Goal: Information Seeking & Learning: Learn about a topic

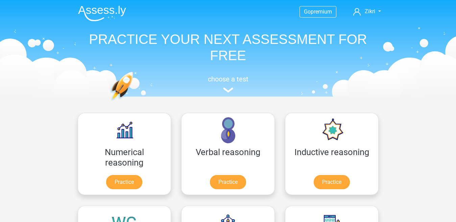
scroll to position [65, 0]
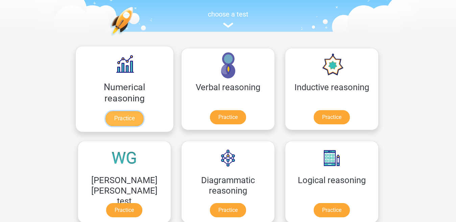
click at [113, 115] on link "Practice" at bounding box center [124, 118] width 38 height 15
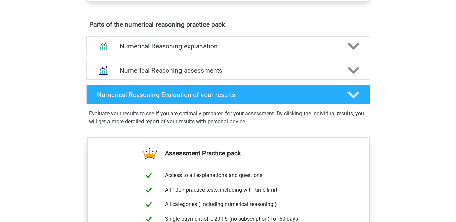
scroll to position [365, 0]
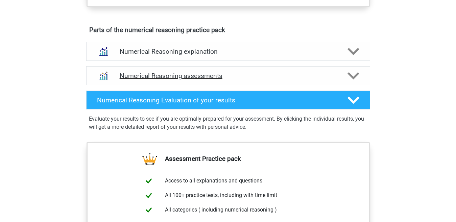
click at [354, 77] on div "Numerical Reasoning assessments" at bounding box center [228, 75] width 284 height 19
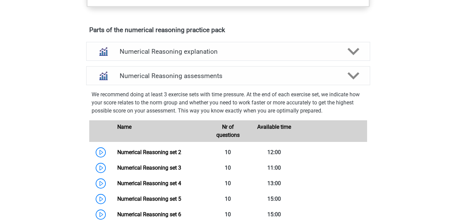
click at [408, 112] on div "Go premium Zikri mzikripku2@gmail.com" at bounding box center [228, 182] width 456 height 1095
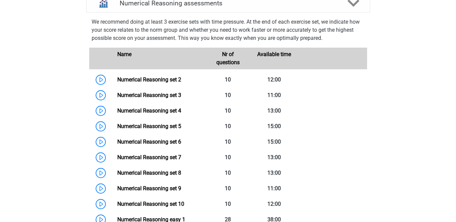
scroll to position [439, 0]
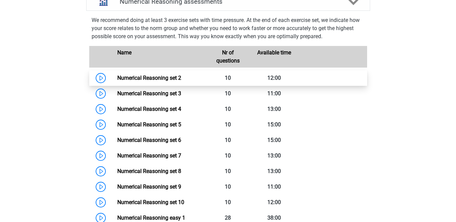
click at [181, 80] on link "Numerical Reasoning set 2" at bounding box center [149, 78] width 64 height 6
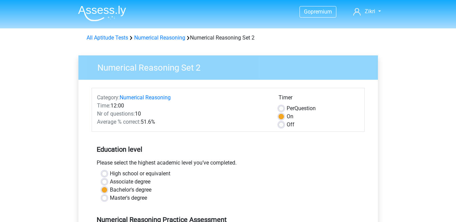
scroll to position [147, 0]
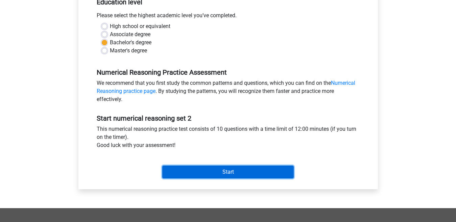
click at [250, 169] on input "Start" at bounding box center [227, 172] width 131 height 13
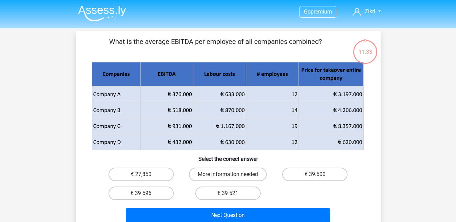
click at [100, 12] on img at bounding box center [102, 13] width 48 height 16
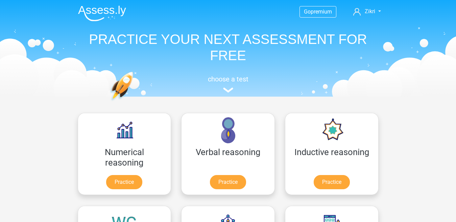
scroll to position [61, 0]
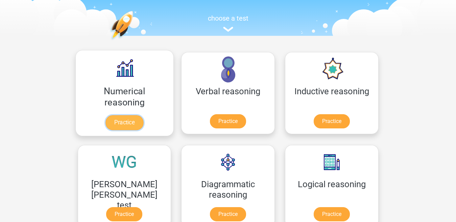
click at [119, 116] on link "Practice" at bounding box center [124, 122] width 38 height 15
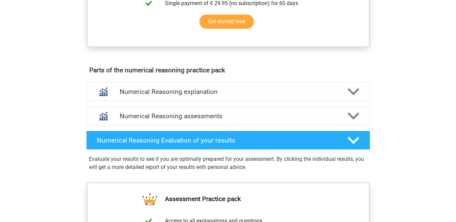
scroll to position [348, 0]
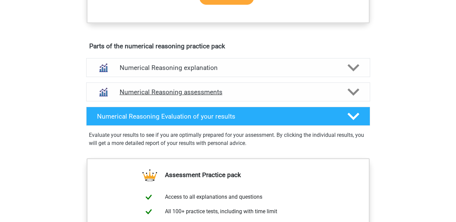
click at [358, 94] on icon at bounding box center [353, 92] width 12 height 12
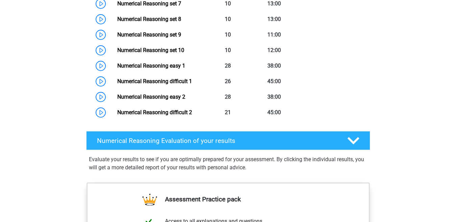
scroll to position [587, 0]
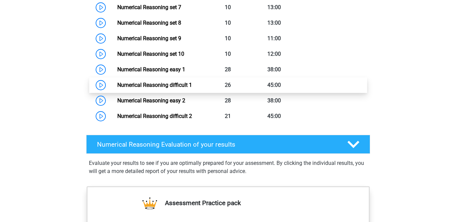
click at [192, 88] on link "Numerical Reasoning difficult 1" at bounding box center [154, 85] width 75 height 6
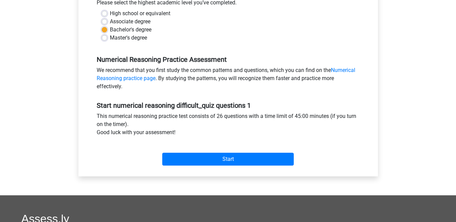
scroll to position [165, 0]
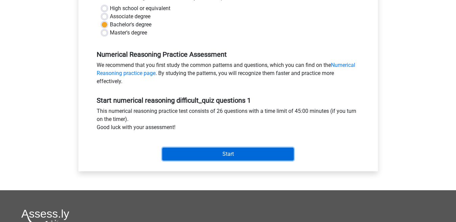
click at [218, 154] on input "Start" at bounding box center [227, 154] width 131 height 13
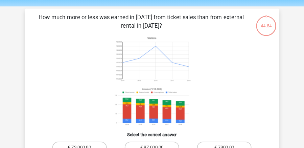
scroll to position [21, 0]
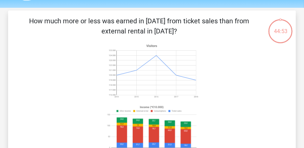
drag, startPoint x: 443, startPoint y: 0, endPoint x: 244, endPoint y: 115, distance: 230.1
click at [244, 115] on icon at bounding box center [151, 98] width 255 height 112
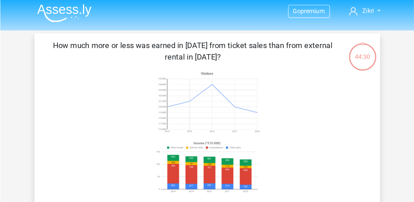
scroll to position [2, 0]
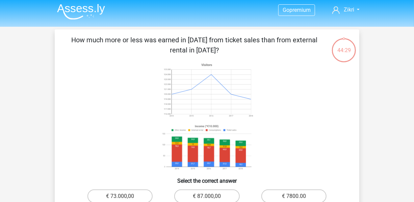
drag, startPoint x: 304, startPoint y: 0, endPoint x: 308, endPoint y: 72, distance: 72.4
click at [308, 72] on icon at bounding box center [207, 116] width 272 height 112
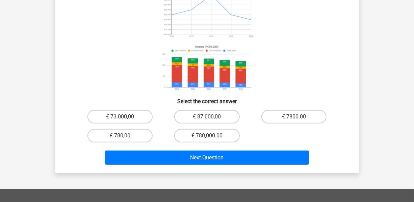
scroll to position [81, 0]
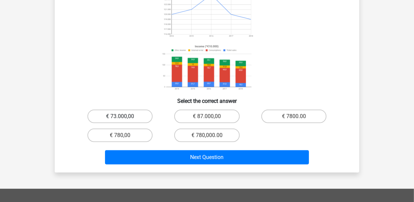
click at [131, 112] on label "€ 73.000,00" at bounding box center [120, 116] width 65 height 14
click at [125, 116] on input "€ 73.000,00" at bounding box center [122, 118] width 4 height 4
radio input "true"
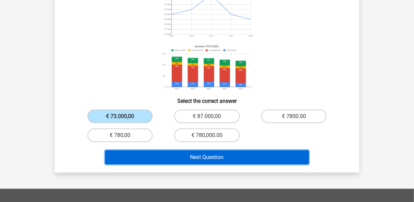
click at [212, 152] on button "Next Question" at bounding box center [207, 157] width 204 height 14
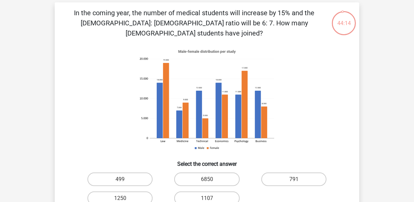
scroll to position [29, 0]
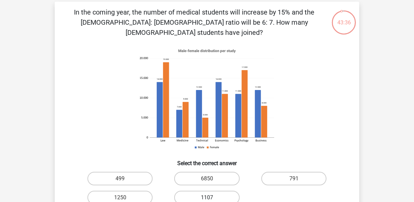
click at [202, 192] on label "1107" at bounding box center [206, 198] width 65 height 14
click at [207, 197] on input "1107" at bounding box center [209, 199] width 4 height 4
radio input "true"
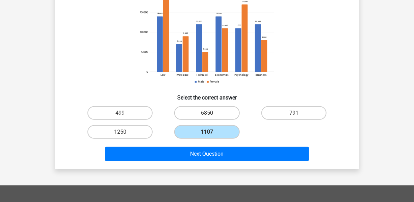
scroll to position [99, 0]
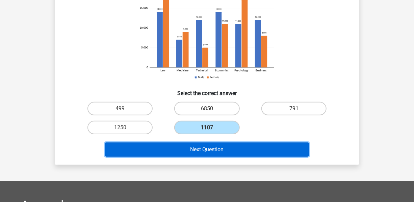
click at [272, 142] on button "Next Question" at bounding box center [207, 149] width 204 height 14
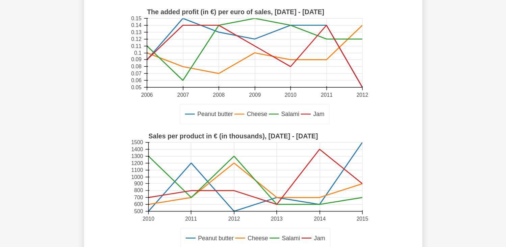
scroll to position [78, 0]
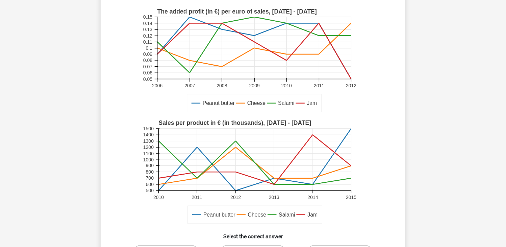
drag, startPoint x: 414, startPoint y: 0, endPoint x: 468, endPoint y: 173, distance: 181.6
click at [456, 173] on div "Go premium Zikri mzikripku2@gmail.com" at bounding box center [253, 212] width 506 height 580
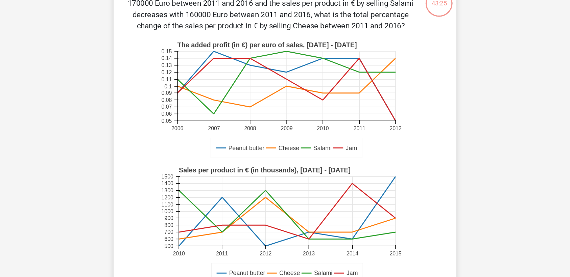
scroll to position [47, 0]
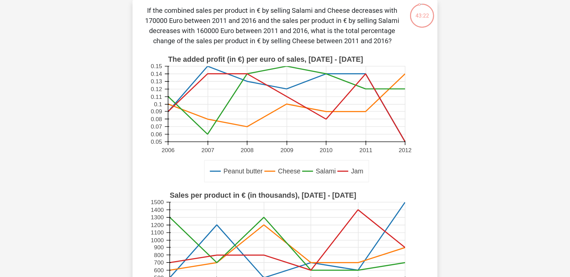
drag, startPoint x: 491, startPoint y: 1, endPoint x: 505, endPoint y: 188, distance: 187.7
click at [456, 188] on div "Go premium Zikri mzikripku2@gmail.com" at bounding box center [285, 276] width 570 height 646
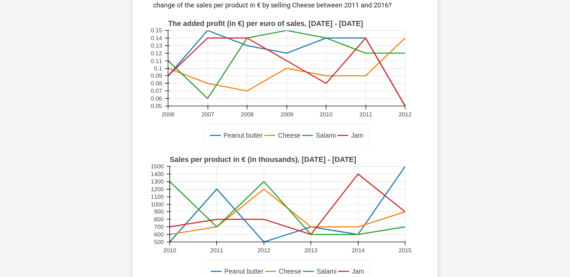
scroll to position [80, 0]
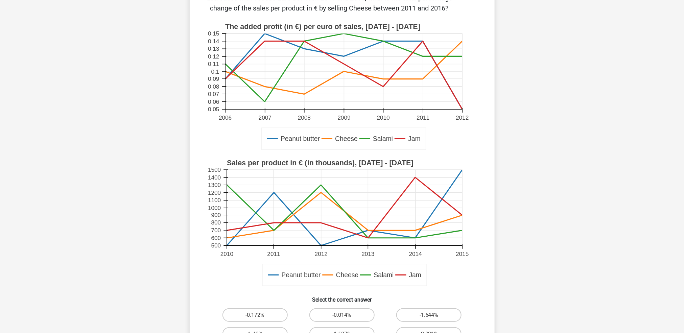
drag, startPoint x: 567, startPoint y: 4, endPoint x: 615, endPoint y: 254, distance: 254.7
click at [456, 222] on div "Go premium Zikri mzikripku2@gmail.com" at bounding box center [342, 243] width 684 height 646
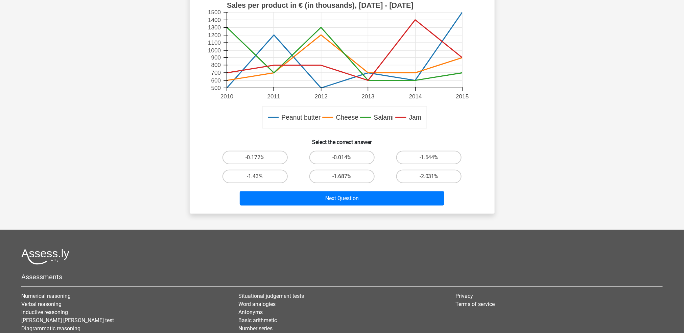
scroll to position [224, 0]
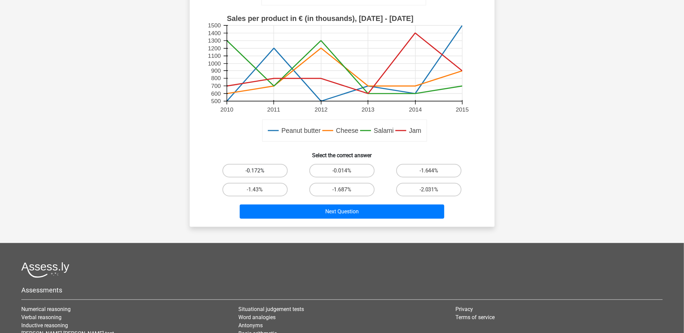
click at [267, 170] on label "-0.172%" at bounding box center [254, 171] width 65 height 14
click at [259, 171] on input "-0.172%" at bounding box center [257, 173] width 4 height 4
radio input "true"
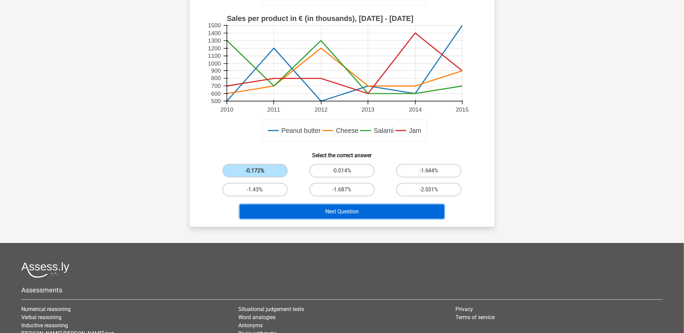
click at [285, 212] on button "Next Question" at bounding box center [342, 211] width 204 height 14
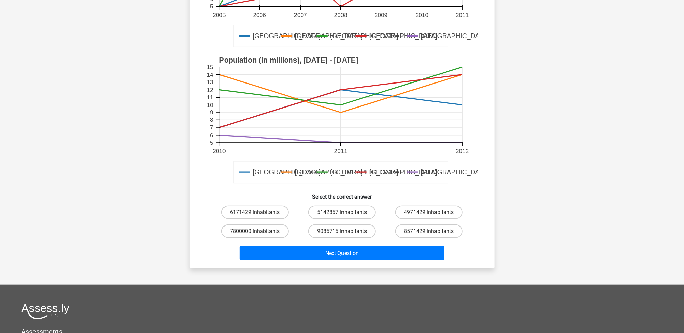
scroll to position [169, 0]
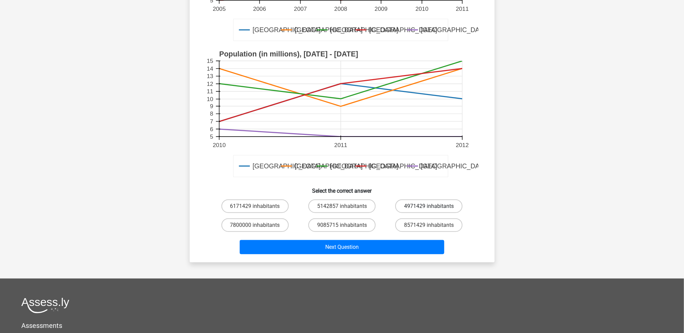
click at [449, 201] on label "4971429 inhabitants" at bounding box center [428, 206] width 67 height 14
click at [433, 206] on input "4971429 inhabitants" at bounding box center [431, 208] width 4 height 4
radio input "true"
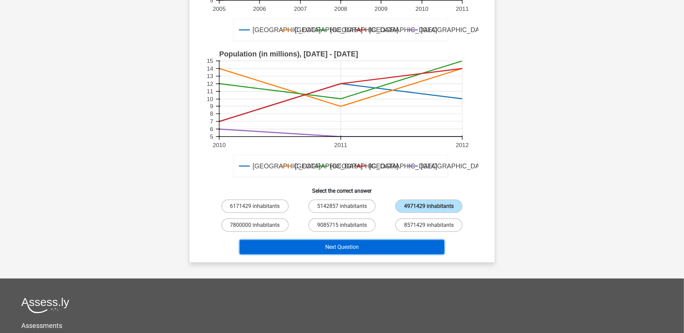
click at [404, 222] on button "Next Question" at bounding box center [342, 247] width 204 height 14
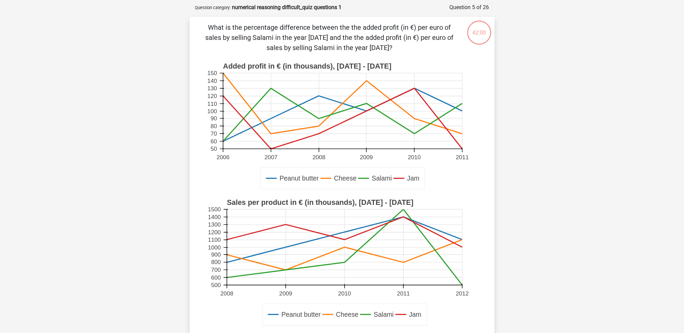
scroll to position [140, 0]
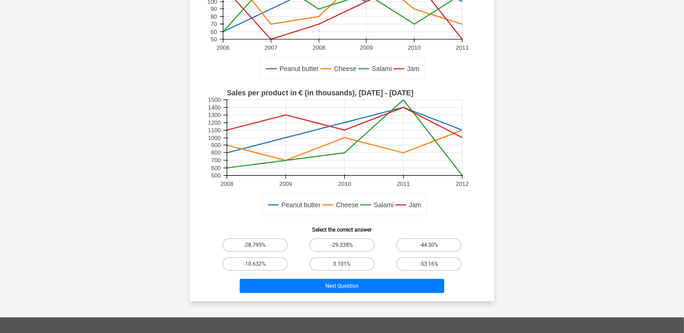
click at [349, 222] on div "-29.238%" at bounding box center [341, 245] width 87 height 19
click at [348, 222] on label "-29.238%" at bounding box center [341, 245] width 65 height 14
click at [346, 222] on input "-29.238%" at bounding box center [344, 247] width 4 height 4
radio input "true"
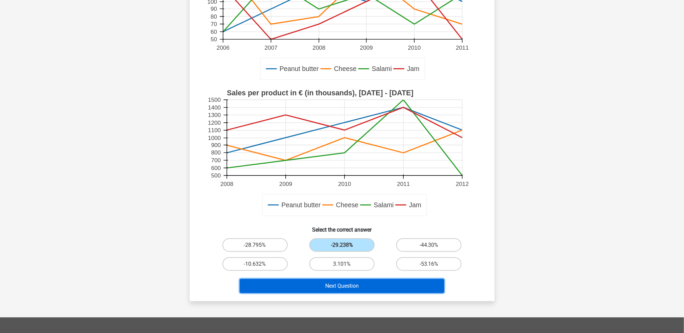
click at [346, 222] on button "Next Question" at bounding box center [342, 286] width 204 height 14
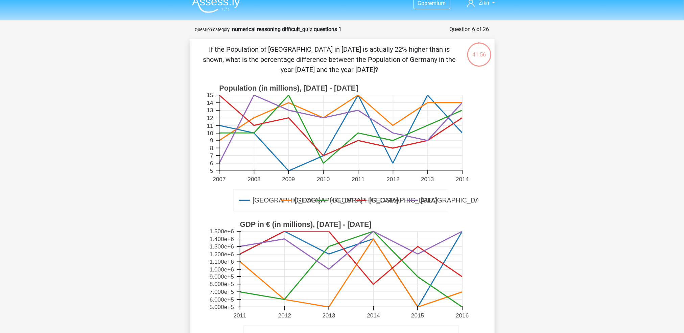
scroll to position [0, 0]
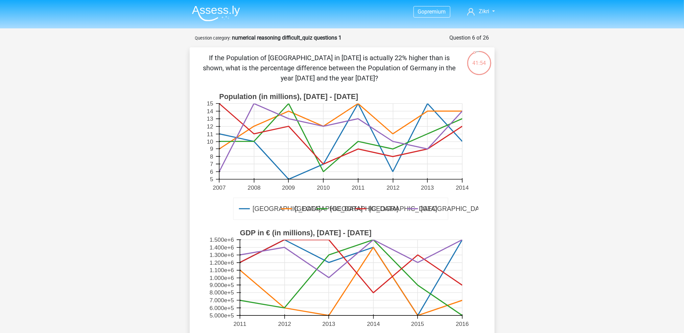
click at [237, 14] on img at bounding box center [216, 13] width 48 height 16
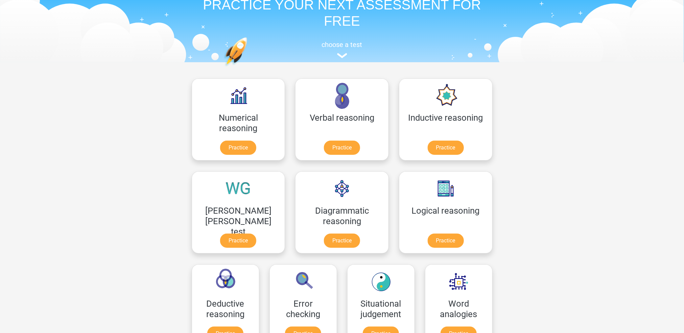
scroll to position [51, 0]
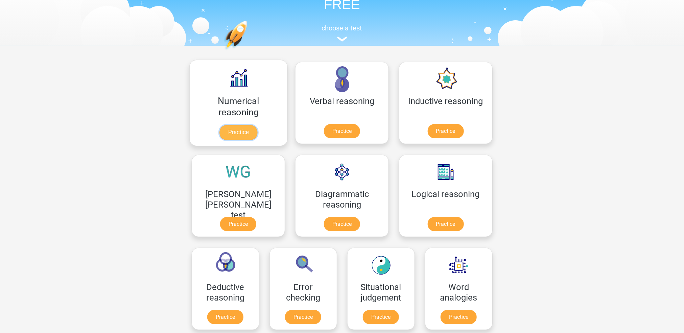
click at [219, 131] on link "Practice" at bounding box center [238, 132] width 38 height 15
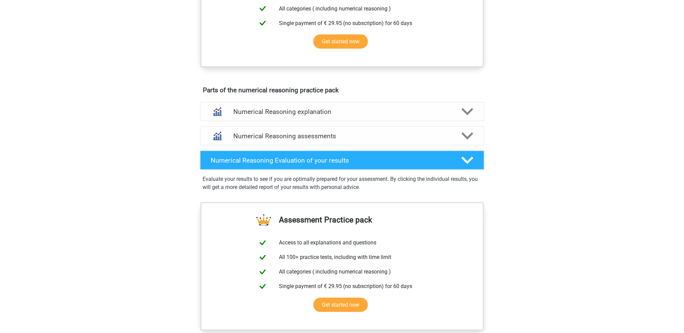
scroll to position [308, 0]
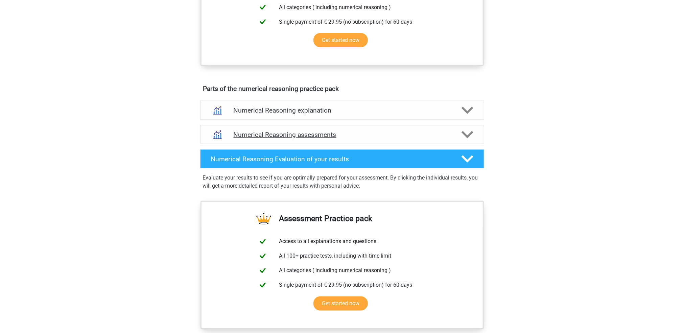
click at [473, 141] on div at bounding box center [466, 135] width 23 height 12
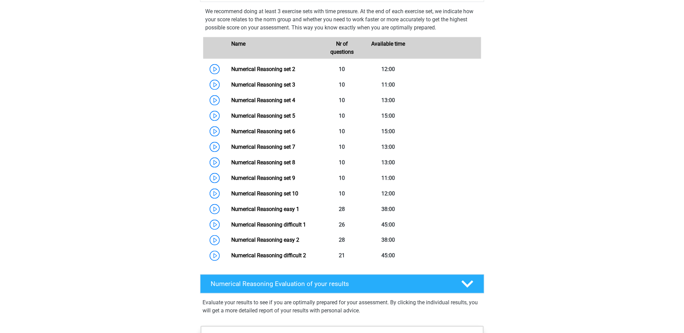
scroll to position [478, 0]
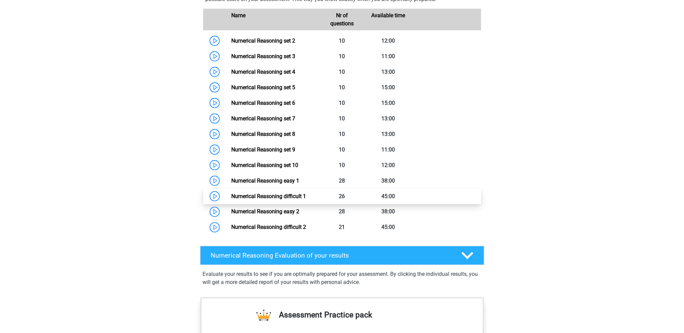
click at [306, 199] on link "Numerical Reasoning difficult 1" at bounding box center [268, 196] width 75 height 6
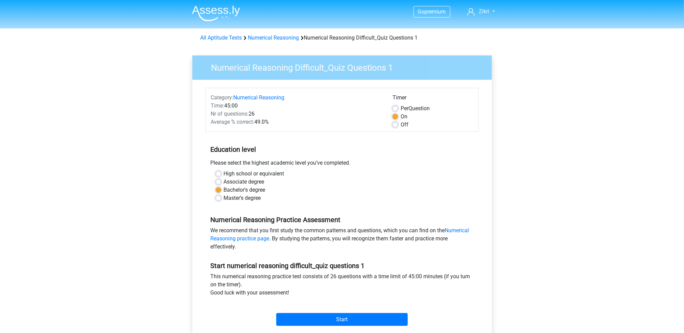
scroll to position [38, 0]
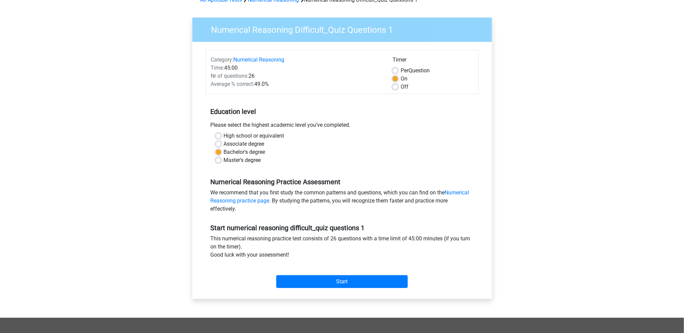
click at [400, 86] on label "Off" at bounding box center [404, 87] width 8 height 8
click at [395, 86] on input "Off" at bounding box center [394, 86] width 5 height 7
radio input "true"
click at [335, 277] on input "Start" at bounding box center [341, 281] width 131 height 13
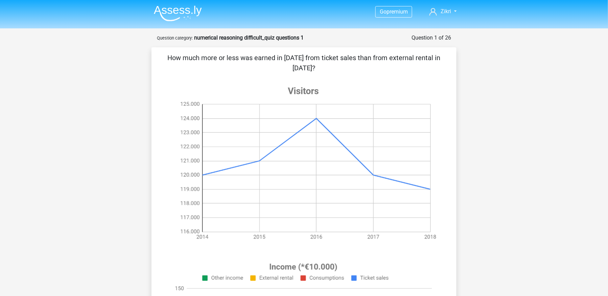
drag, startPoint x: 0, startPoint y: 0, endPoint x: 468, endPoint y: 114, distance: 482.1
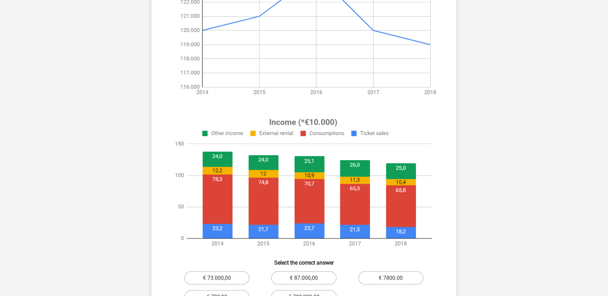
scroll to position [185, 0]
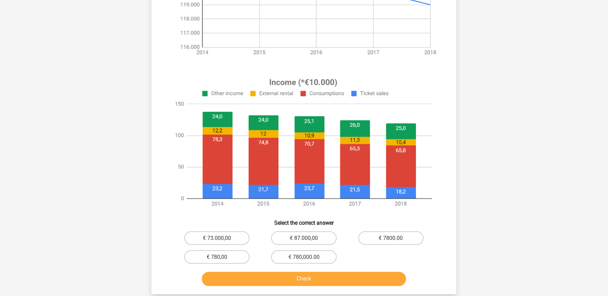
click at [218, 240] on input "€ 73.000,00" at bounding box center [219, 240] width 4 height 4
radio input "true"
click at [287, 286] on div "Check" at bounding box center [303, 280] width 261 height 17
click at [287, 283] on button "Check" at bounding box center [304, 279] width 204 height 14
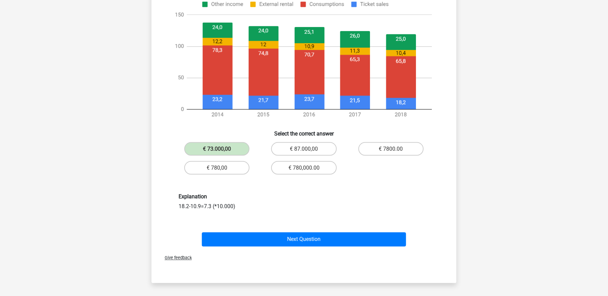
scroll to position [275, 0]
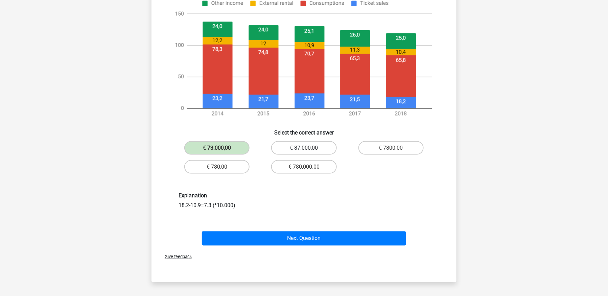
click at [315, 143] on label "€ 87.000,00" at bounding box center [303, 148] width 65 height 14
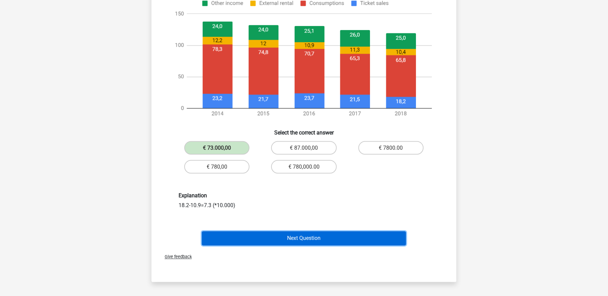
click at [276, 234] on button "Next Question" at bounding box center [304, 239] width 204 height 14
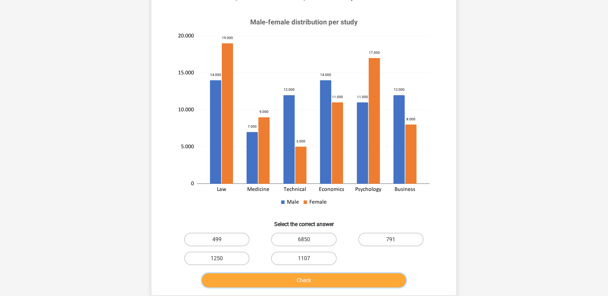
scroll to position [88, 0]
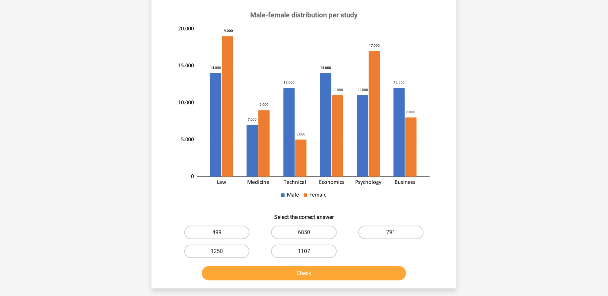
click at [319, 245] on label "1107" at bounding box center [303, 252] width 65 height 14
click at [308, 251] on input "1107" at bounding box center [306, 253] width 4 height 4
radio input "true"
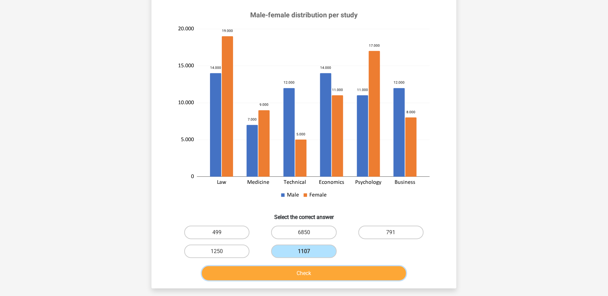
click at [318, 266] on button "Check" at bounding box center [304, 273] width 204 height 14
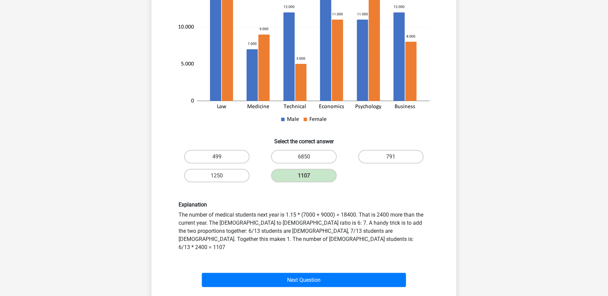
scroll to position [191, 0]
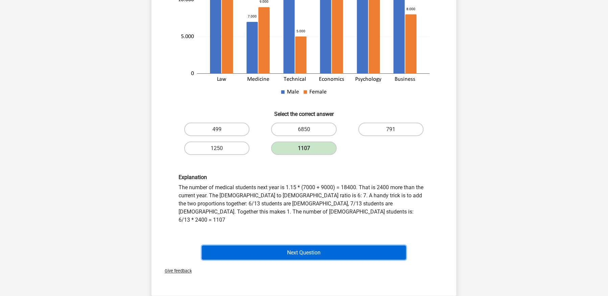
click at [377, 246] on button "Next Question" at bounding box center [304, 253] width 204 height 14
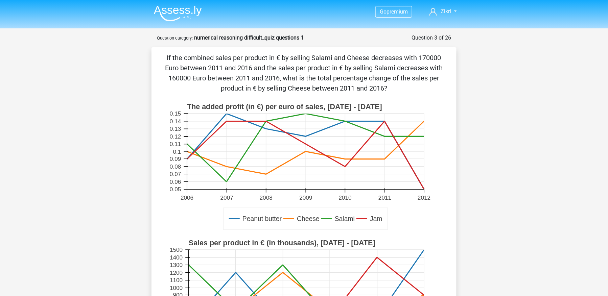
scroll to position [162, 0]
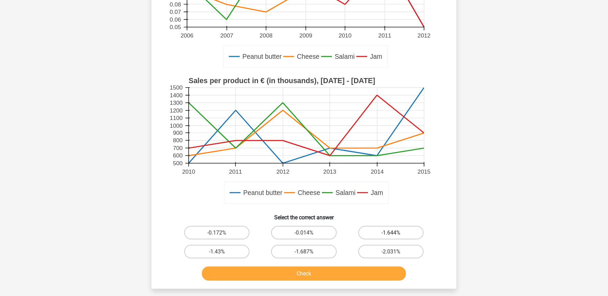
click at [410, 232] on label "-1.644%" at bounding box center [390, 233] width 65 height 14
click at [395, 233] on input "-1.644%" at bounding box center [393, 235] width 4 height 4
radio input "true"
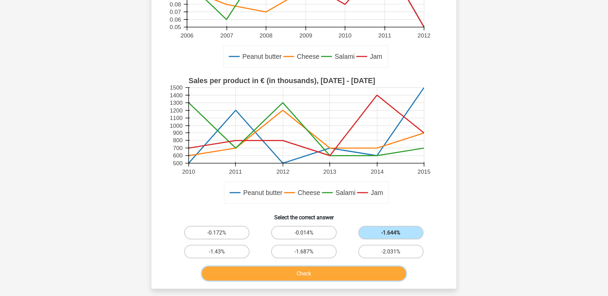
click at [362, 271] on button "Check" at bounding box center [304, 274] width 204 height 14
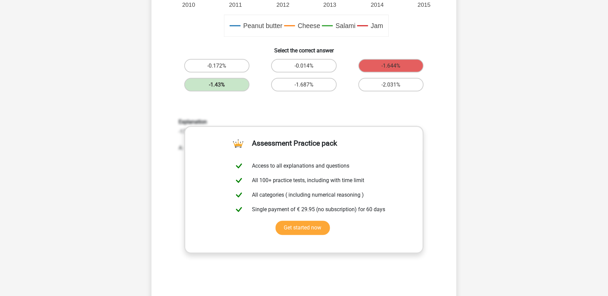
scroll to position [367, 0]
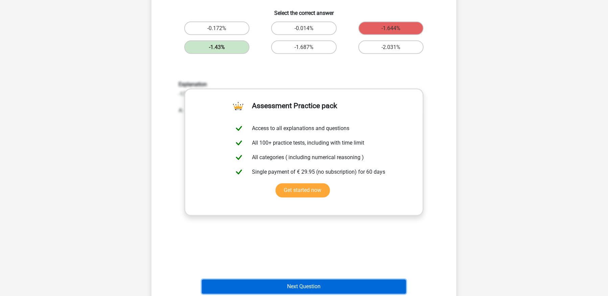
click at [365, 287] on button "Next Question" at bounding box center [304, 287] width 204 height 14
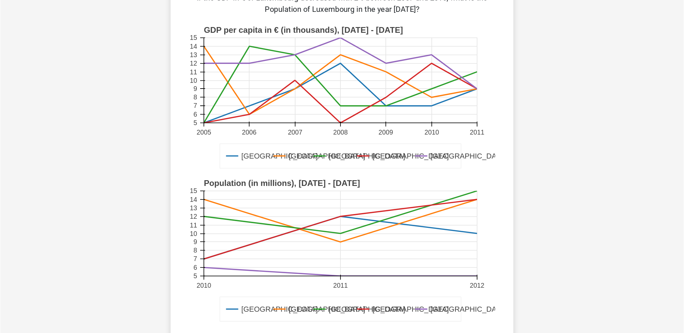
scroll to position [57, 0]
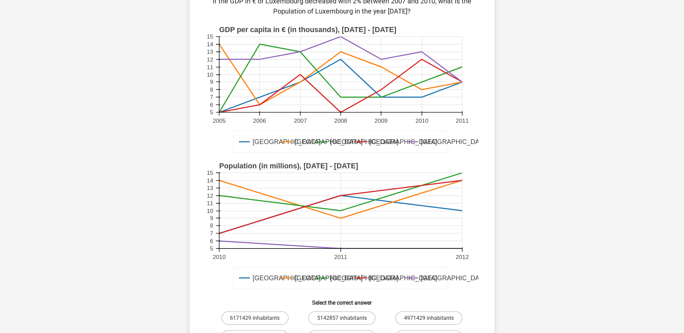
drag, startPoint x: 605, startPoint y: 0, endPoint x: 556, endPoint y: 256, distance: 260.5
click at [556, 256] on div "Go premium Zikri mzikripku2@gmail.com" at bounding box center [342, 256] width 684 height 626
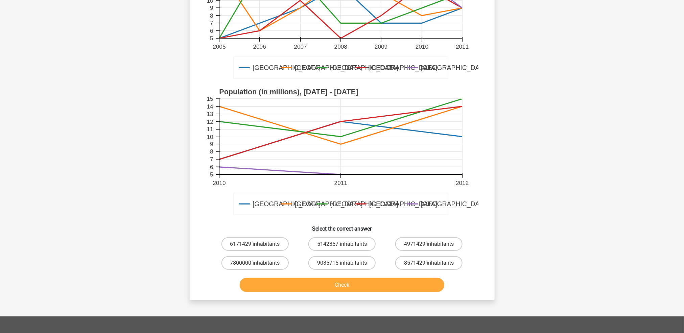
scroll to position [132, 0]
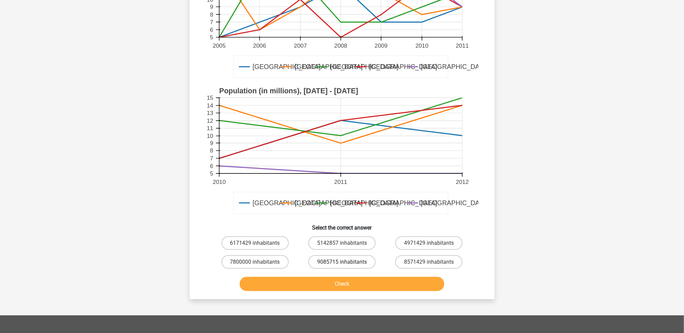
click at [366, 259] on label "9085715 inhabitants" at bounding box center [341, 262] width 67 height 14
click at [346, 262] on input "9085715 inhabitants" at bounding box center [344, 264] width 4 height 4
radio input "true"
click at [365, 282] on button "Check" at bounding box center [342, 284] width 204 height 14
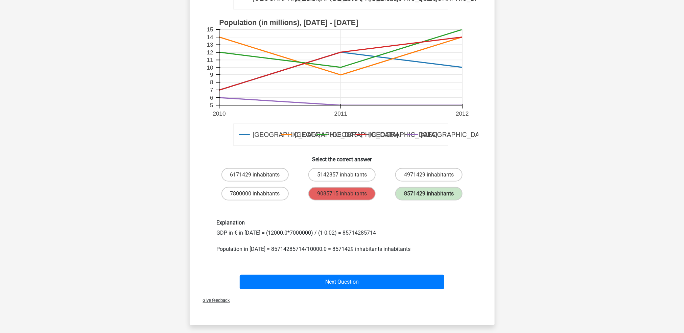
scroll to position [230, 0]
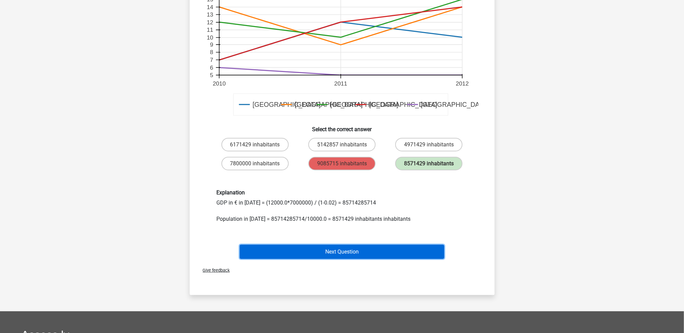
click at [401, 245] on button "Next Question" at bounding box center [342, 252] width 204 height 14
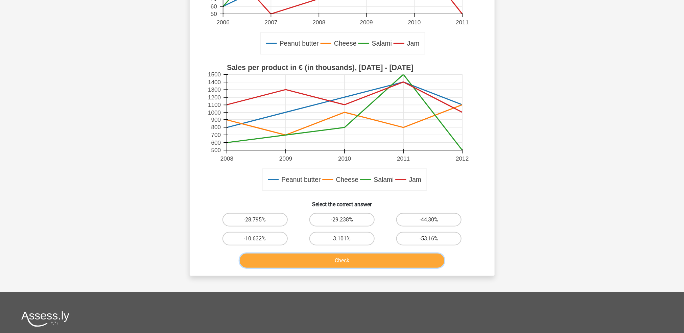
scroll to position [213, 0]
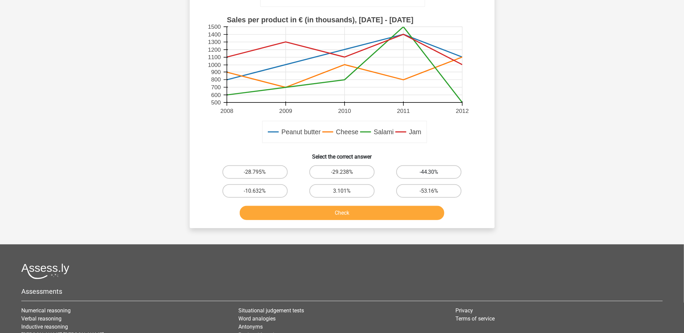
click at [442, 175] on label "-44.30%" at bounding box center [428, 172] width 65 height 14
click at [433, 175] on input "-44.30%" at bounding box center [431, 174] width 4 height 4
radio input "true"
click at [422, 197] on label "-53.16%" at bounding box center [428, 191] width 65 height 14
click at [429, 195] on input "-53.16%" at bounding box center [431, 193] width 4 height 4
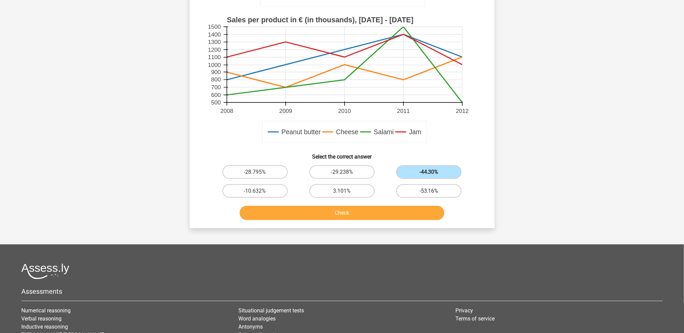
radio input "true"
click at [419, 204] on div "Check" at bounding box center [341, 211] width 283 height 22
click at [417, 210] on button "Check" at bounding box center [342, 213] width 204 height 14
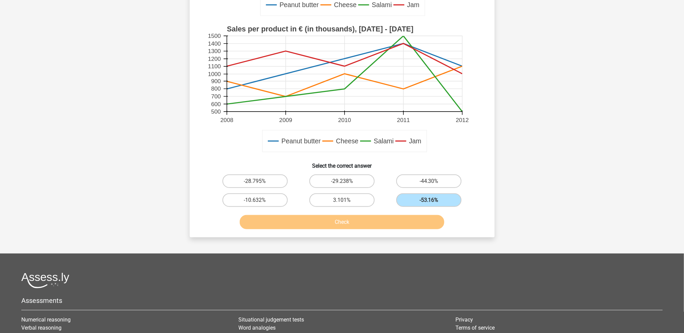
scroll to position [0, 0]
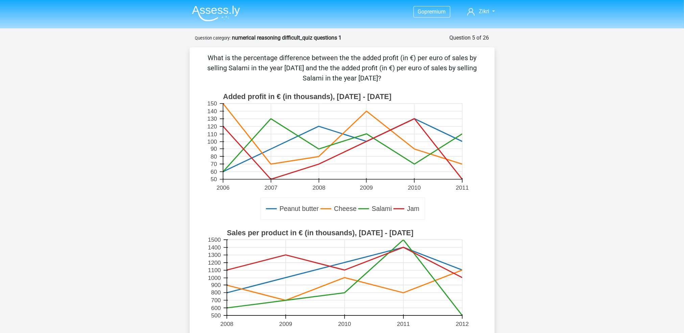
click at [219, 9] on img at bounding box center [216, 13] width 48 height 16
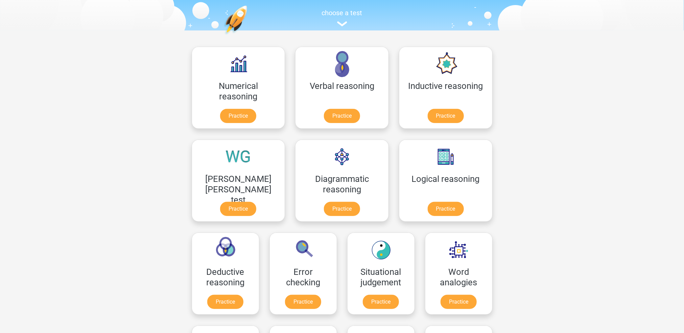
scroll to position [61, 0]
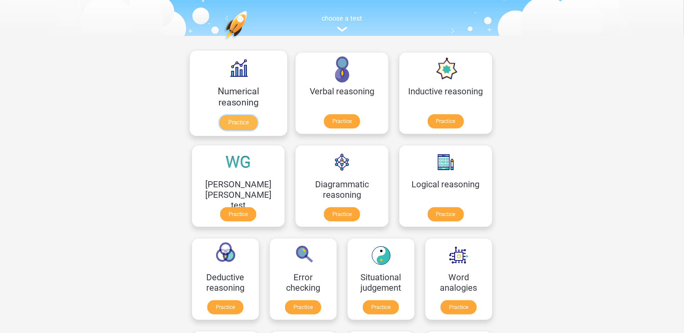
click at [231, 117] on link "Practice" at bounding box center [238, 122] width 38 height 15
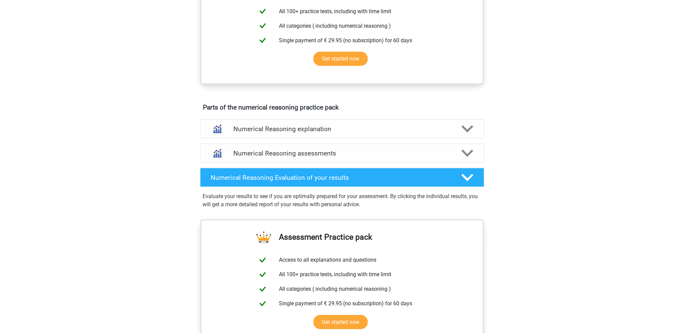
scroll to position [299, 0]
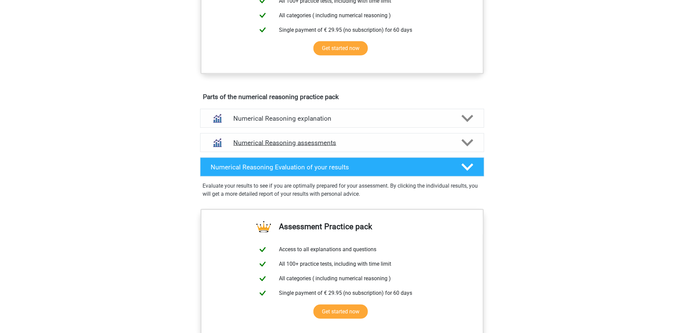
click at [450, 147] on div "Numerical Reasoning assessments" at bounding box center [341, 143] width 227 height 8
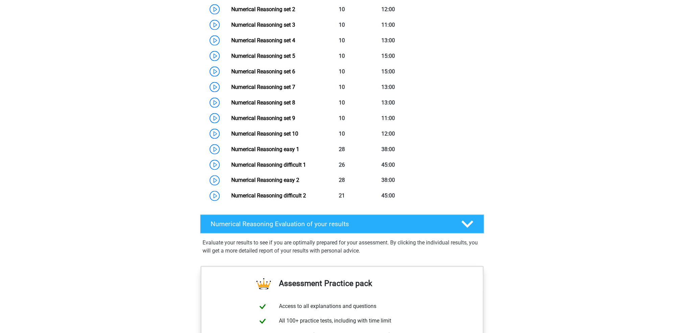
scroll to position [511, 0]
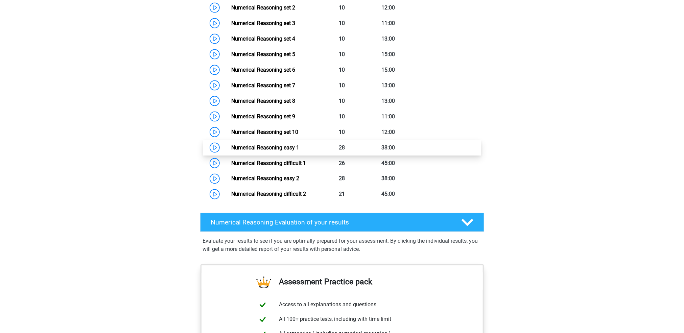
click at [299, 151] on link "Numerical Reasoning easy 1" at bounding box center [265, 147] width 68 height 6
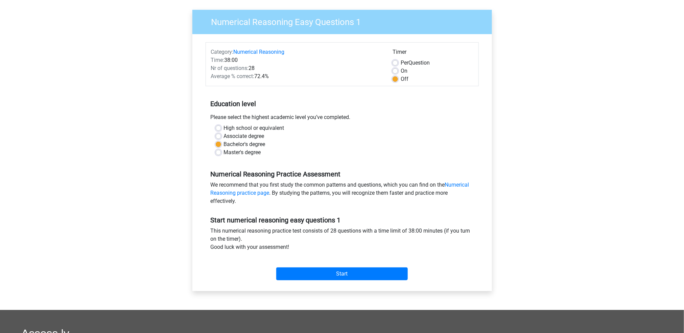
scroll to position [74, 0]
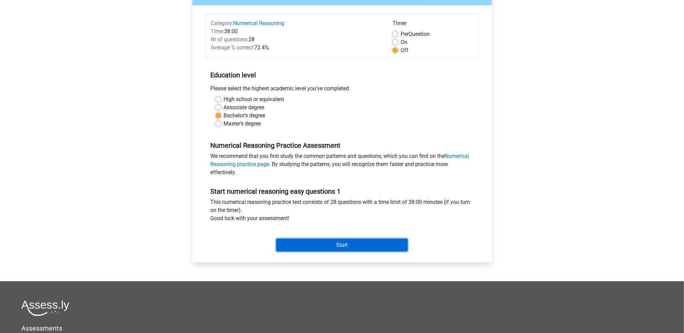
click at [387, 242] on input "Start" at bounding box center [341, 245] width 131 height 13
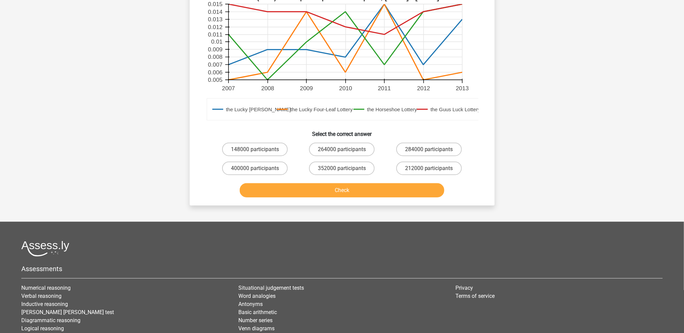
scroll to position [228, 0]
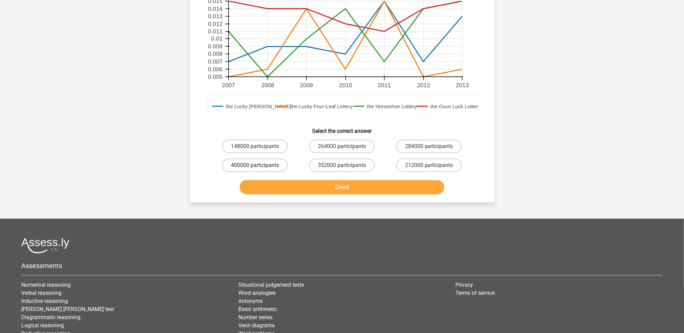
click at [260, 167] on label "400000 participants" at bounding box center [255, 166] width 66 height 14
click at [259, 167] on input "400000 participants" at bounding box center [257, 167] width 4 height 4
radio input "true"
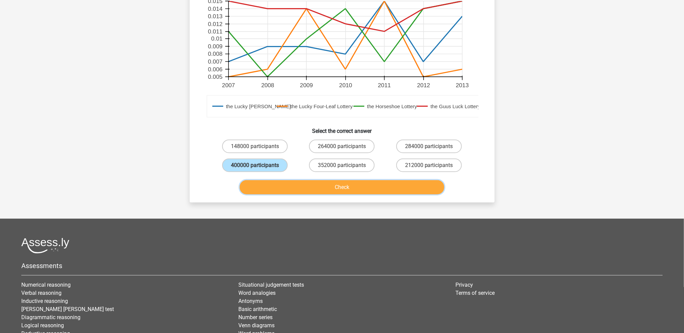
click at [285, 188] on button "Check" at bounding box center [342, 187] width 204 height 14
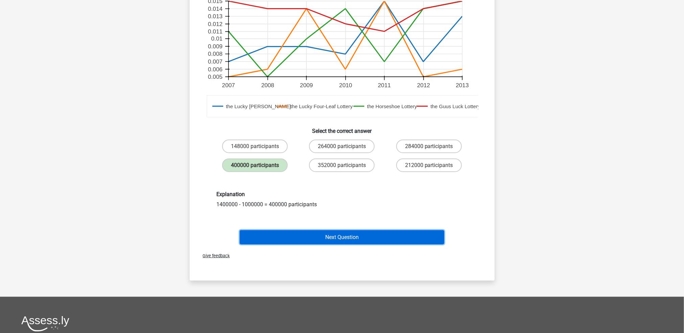
click at [381, 240] on button "Next Question" at bounding box center [342, 237] width 204 height 14
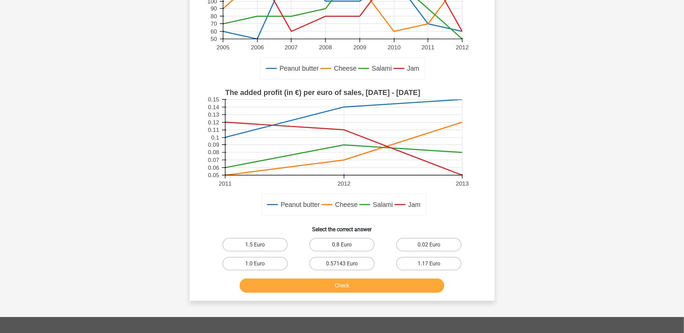
scroll to position [133, 0]
